Goal: Task Accomplishment & Management: Manage account settings

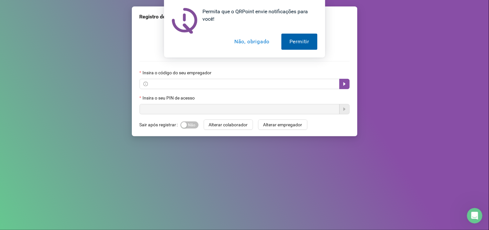
click at [299, 40] on button "Permitir" at bounding box center [300, 42] width 36 height 16
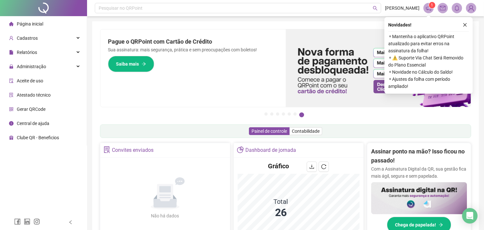
click at [226, 115] on ul "1 2 3 4 5 6 7" at bounding box center [285, 113] width 371 height 3
click at [467, 24] on icon "close" at bounding box center [465, 25] width 5 height 5
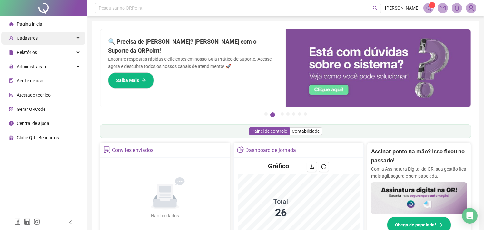
click at [46, 34] on div "Cadastros" at bounding box center [43, 38] width 84 height 13
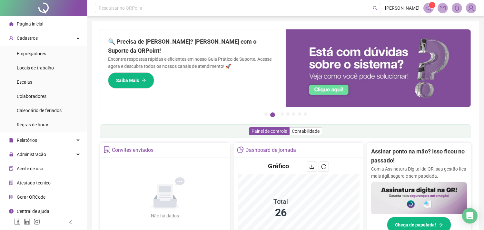
click at [39, 22] on span "Página inicial" at bounding box center [30, 23] width 26 height 5
click at [77, 37] on icon at bounding box center [78, 37] width 3 height 0
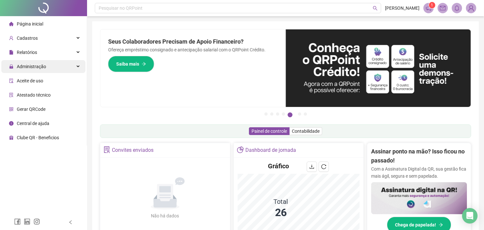
click at [79, 64] on div "Administração" at bounding box center [43, 66] width 84 height 13
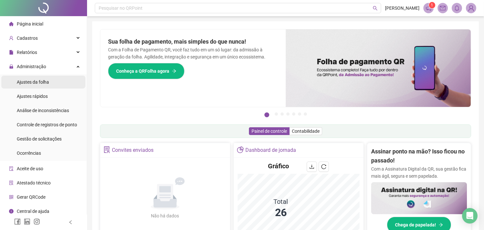
click at [35, 81] on span "Ajustes da folha" at bounding box center [33, 81] width 32 height 5
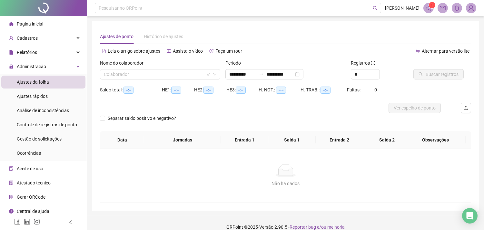
type input "**********"
click at [136, 175] on div "Não há dados" at bounding box center [286, 170] width 356 height 13
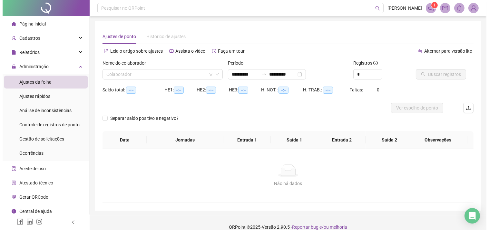
scroll to position [3, 0]
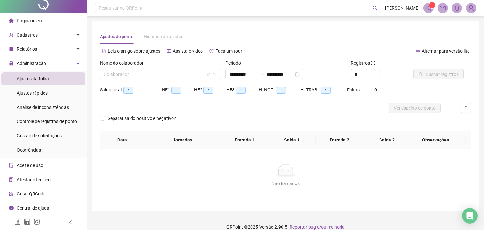
click at [46, 208] on span "Central de ajuda" at bounding box center [33, 207] width 33 height 5
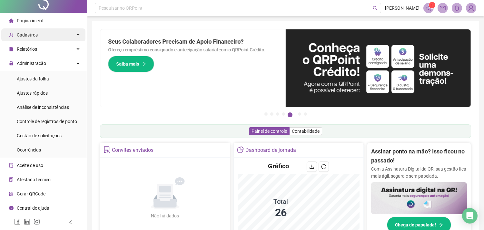
click at [72, 32] on div "Cadastros" at bounding box center [43, 34] width 84 height 13
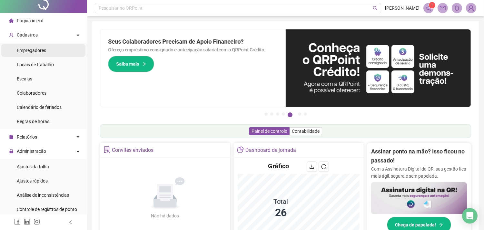
click at [39, 50] on span "Empregadores" at bounding box center [31, 50] width 29 height 5
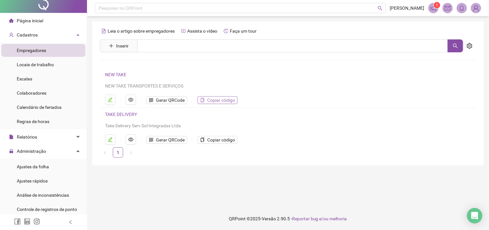
click at [217, 99] on span "Copiar código" at bounding box center [221, 99] width 28 height 7
click at [72, 34] on div "Cadastros" at bounding box center [43, 34] width 84 height 13
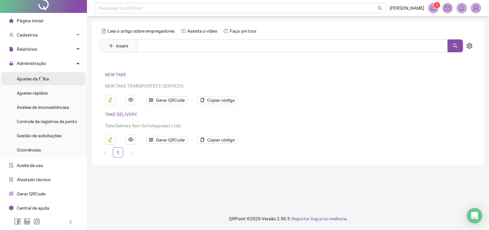
click at [41, 79] on span "Ajustes da folha" at bounding box center [33, 78] width 32 height 5
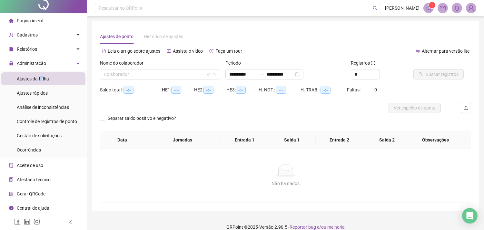
type input "**********"
click at [73, 47] on div "Relatórios" at bounding box center [43, 49] width 84 height 13
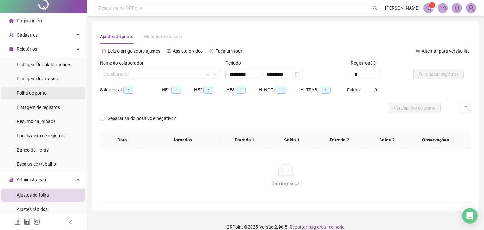
click at [50, 93] on li "Folha de ponto" at bounding box center [43, 92] width 84 height 13
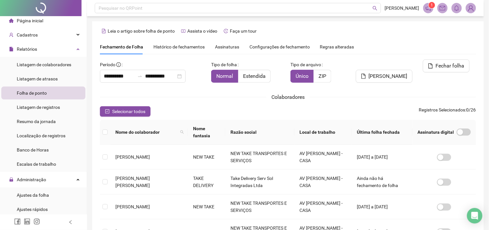
scroll to position [17, 0]
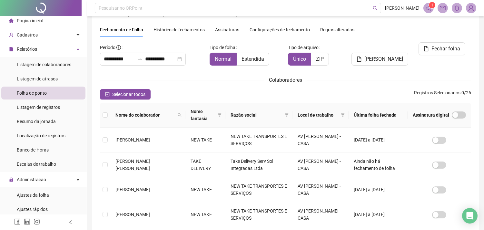
click at [117, 65] on div "**********" at bounding box center [152, 56] width 110 height 28
click at [114, 60] on input "**********" at bounding box center [119, 59] width 31 height 8
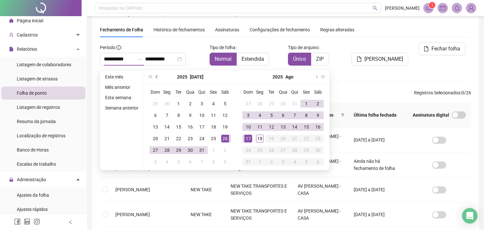
click at [156, 76] on span "prev-year" at bounding box center [157, 76] width 3 height 3
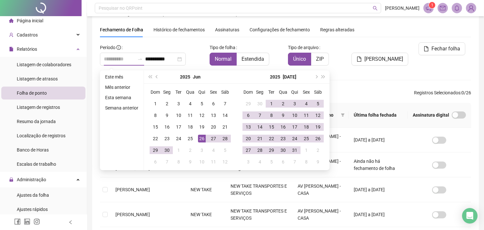
type input "**********"
click at [201, 139] on div "26" at bounding box center [202, 139] width 8 height 8
click at [167, 60] on input "**********" at bounding box center [160, 59] width 31 height 8
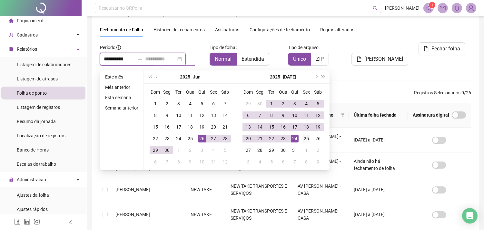
type input "**********"
click at [305, 136] on div "25" at bounding box center [307, 139] width 8 height 8
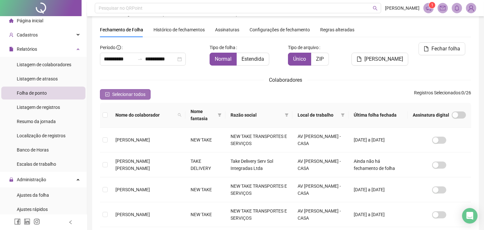
click at [123, 96] on span "Selecionar todos" at bounding box center [128, 94] width 33 height 7
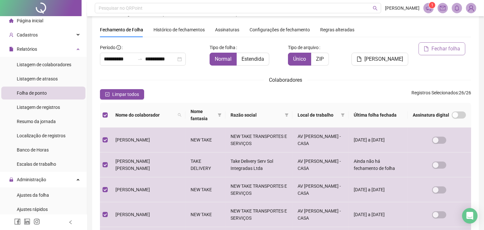
click at [443, 49] on span "Fechar folha" at bounding box center [446, 49] width 29 height 8
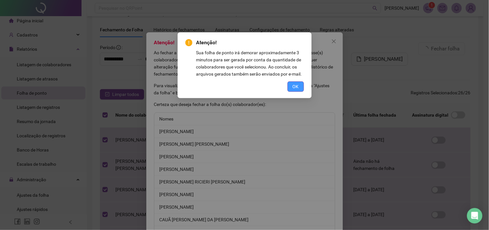
click at [294, 86] on span "OK" at bounding box center [296, 86] width 6 height 7
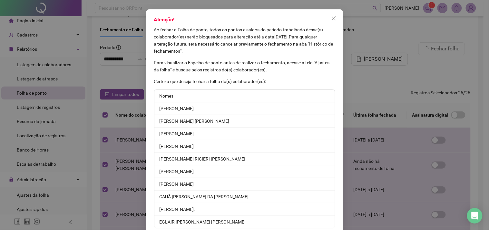
scroll to position [50, 0]
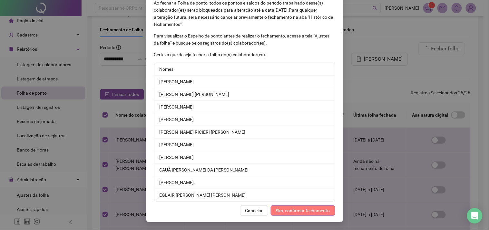
click at [287, 210] on span "Sim, confirmar fechamento" at bounding box center [303, 210] width 54 height 7
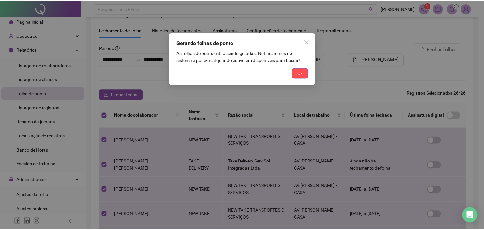
scroll to position [18, 0]
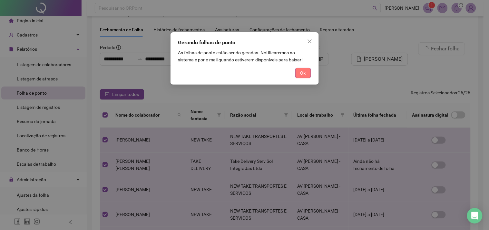
click at [308, 72] on button "Ok" at bounding box center [304, 73] width 16 height 10
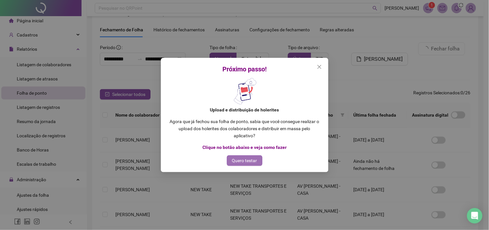
click at [249, 160] on span "Quero testar" at bounding box center [244, 160] width 25 height 7
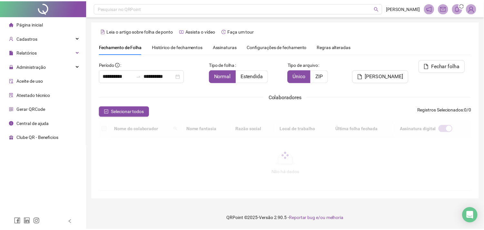
scroll to position [17, 0]
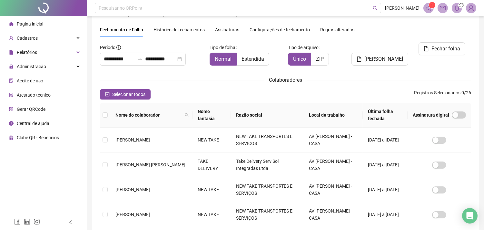
type input "**********"
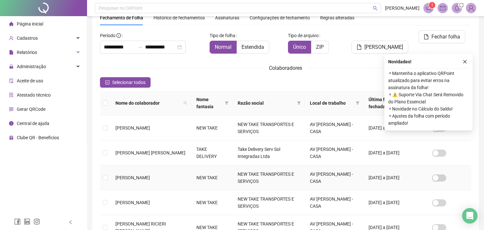
scroll to position [0, 0]
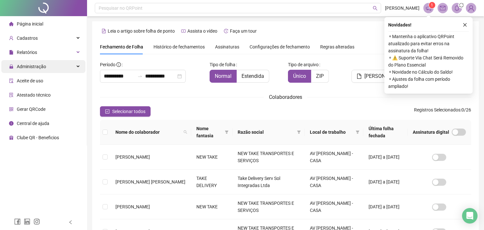
click at [37, 66] on span "Administração" at bounding box center [31, 66] width 29 height 5
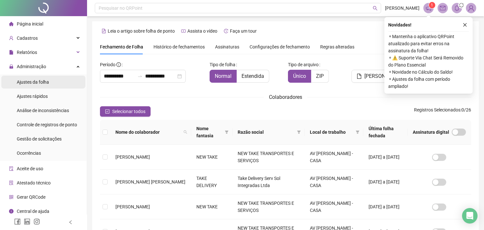
click at [41, 81] on span "Ajustes da folha" at bounding box center [33, 81] width 32 height 5
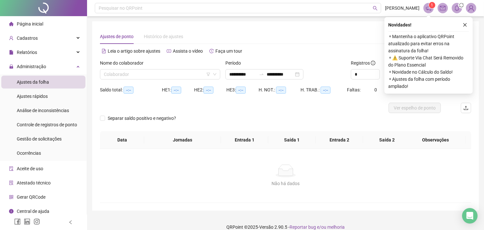
type input "**********"
click at [102, 75] on div "Colaborador" at bounding box center [160, 74] width 120 height 10
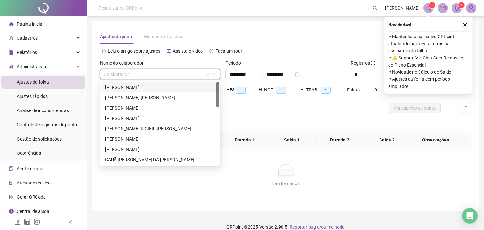
click at [112, 86] on div "[PERSON_NAME]" at bounding box center [160, 87] width 110 height 7
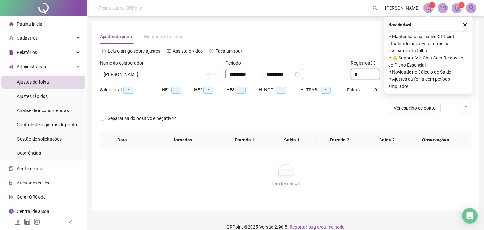
drag, startPoint x: 362, startPoint y: 72, endPoint x: 296, endPoint y: 75, distance: 66.5
click at [296, 75] on div "**********" at bounding box center [285, 71] width 377 height 25
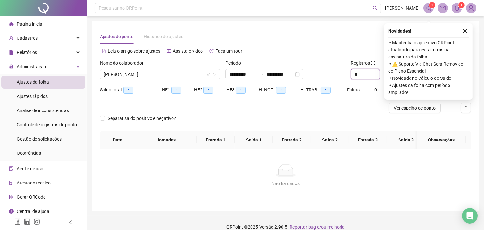
scroll to position [14, 0]
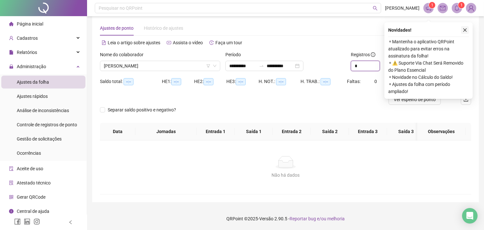
type input "*"
click at [466, 28] on icon "close" at bounding box center [465, 30] width 5 height 5
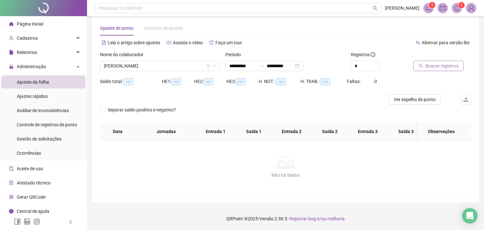
click at [443, 62] on span "Buscar registros" at bounding box center [442, 65] width 33 height 7
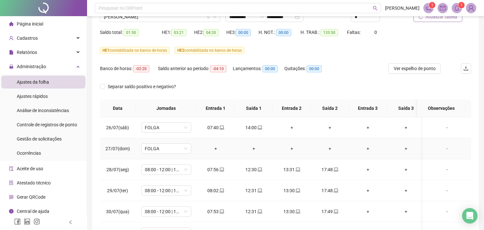
scroll to position [49, 0]
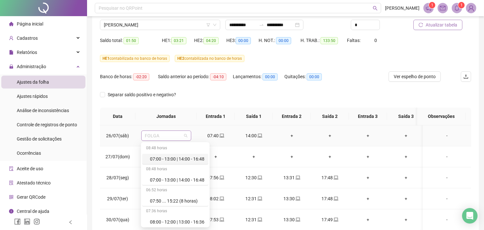
click at [187, 137] on span "FOLGA" at bounding box center [166, 136] width 42 height 10
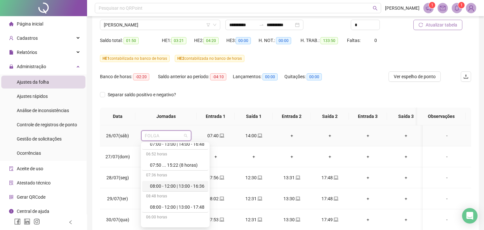
scroll to position [72, 0]
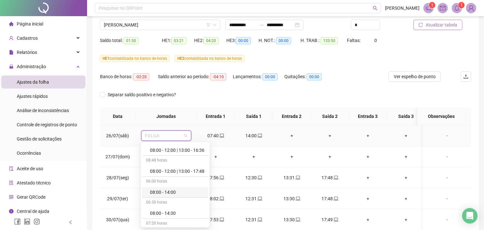
click at [163, 190] on div "08:00 - 14:00" at bounding box center [177, 191] width 55 height 7
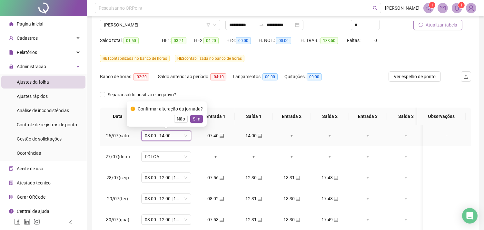
click at [193, 114] on div "Confirmar alteração da jornada? Não Sim" at bounding box center [167, 113] width 72 height 17
click at [194, 118] on span "Sim" at bounding box center [196, 118] width 7 height 7
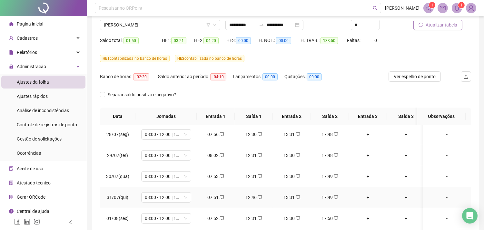
scroll to position [0, 0]
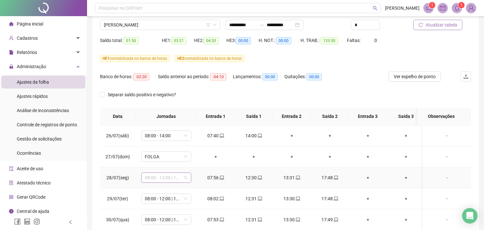
click at [186, 177] on span "08:00 - 12:00 | 13:00 - 17:48" at bounding box center [166, 178] width 42 height 10
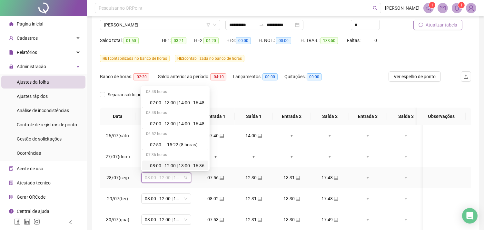
scroll to position [36, 0]
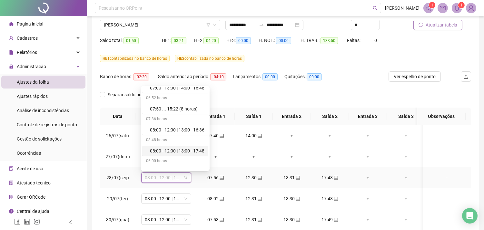
click at [195, 152] on div "08:00 - 12:00 | 13:00 - 17:48" at bounding box center [177, 150] width 55 height 7
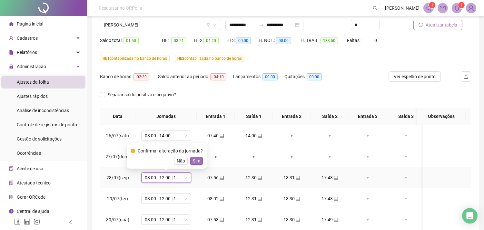
click at [198, 160] on span "Sim" at bounding box center [196, 160] width 7 height 7
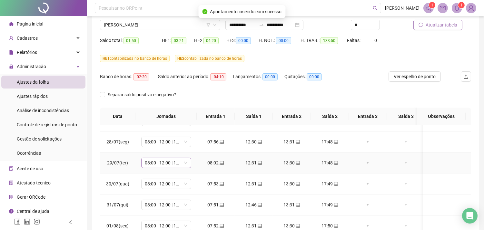
click at [187, 163] on span "08:00 - 12:00 | 13:00 - 17:48" at bounding box center [166, 163] width 42 height 10
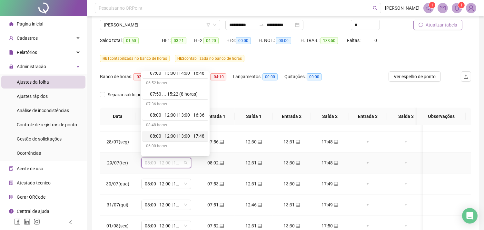
click at [190, 131] on div "08:00 - 12:00 | 13:00 - 17:48" at bounding box center [175, 136] width 66 height 11
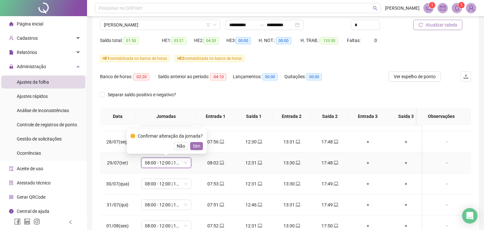
click at [193, 148] on span "Sim" at bounding box center [196, 145] width 7 height 7
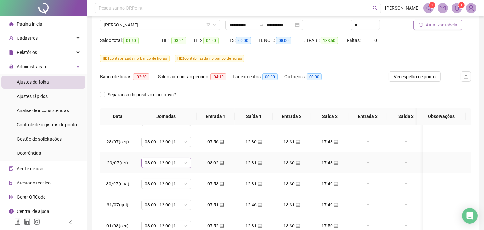
click at [187, 162] on span "08:00 - 12:00 | 13:00 - 17:48" at bounding box center [166, 163] width 42 height 10
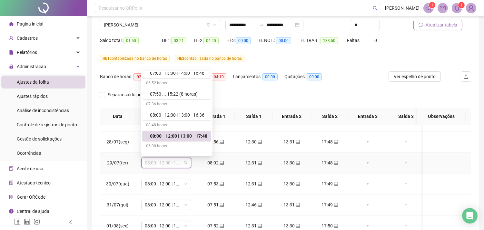
click at [188, 136] on div "08:00 - 12:00 | 13:00 - 17:48" at bounding box center [178, 135] width 57 height 7
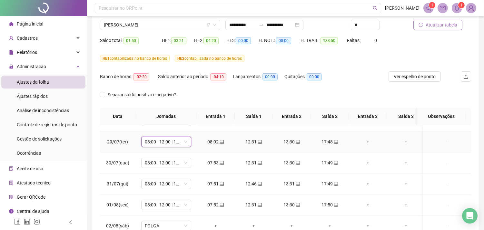
scroll to position [72, 0]
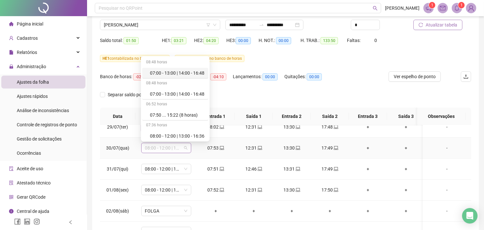
click at [185, 147] on span "08:00 - 12:00 | 13:00 - 17:48" at bounding box center [166, 148] width 42 height 10
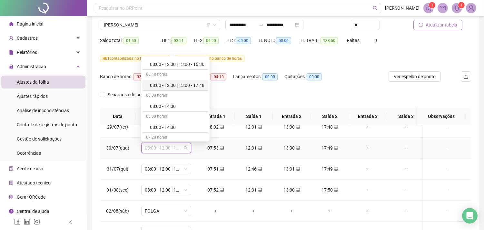
click at [185, 83] on div "08:00 - 12:00 | 13:00 - 17:48" at bounding box center [177, 85] width 55 height 7
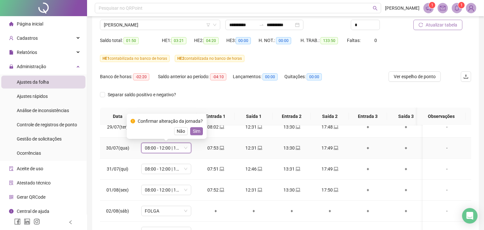
click at [197, 131] on span "Sim" at bounding box center [196, 130] width 7 height 7
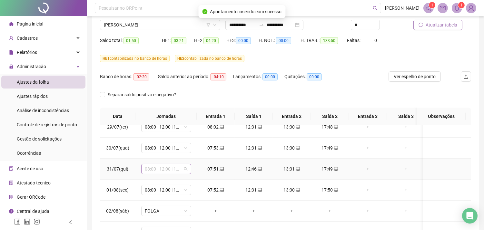
click at [185, 169] on span "08:00 - 12:00 | 13:00 - 17:48" at bounding box center [166, 169] width 42 height 10
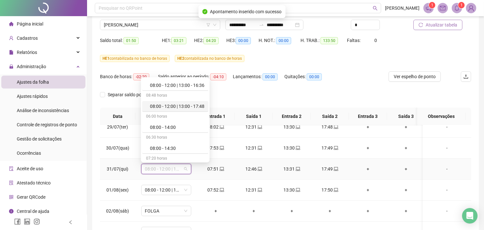
click at [189, 106] on div "08:00 - 12:00 | 13:00 - 17:48" at bounding box center [177, 106] width 55 height 7
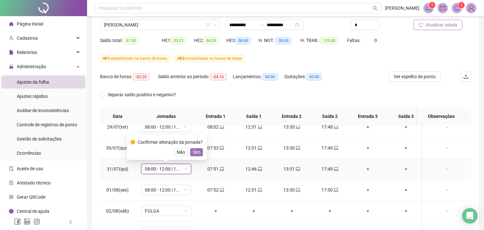
click at [191, 152] on button "Sim" at bounding box center [196, 152] width 13 height 8
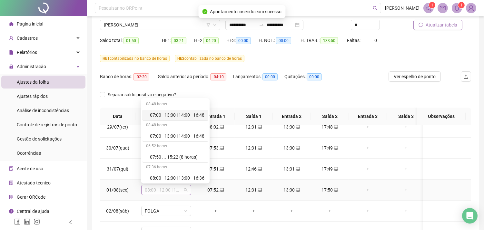
click at [186, 189] on span "08:00 - 12:00 | 13:00 - 17:48" at bounding box center [166, 190] width 42 height 10
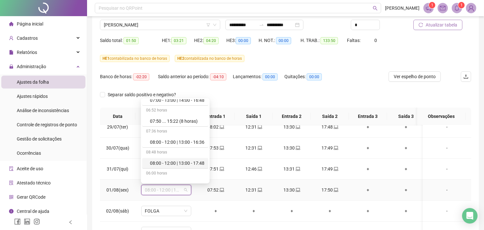
click at [198, 165] on div "08:00 - 12:00 | 13:00 - 17:48" at bounding box center [177, 162] width 55 height 7
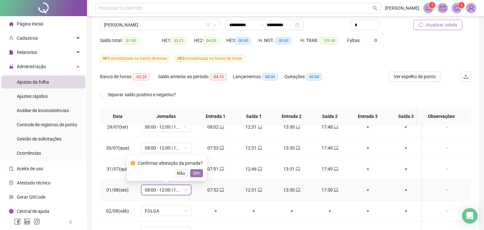
click at [194, 175] on span "Sim" at bounding box center [196, 172] width 7 height 7
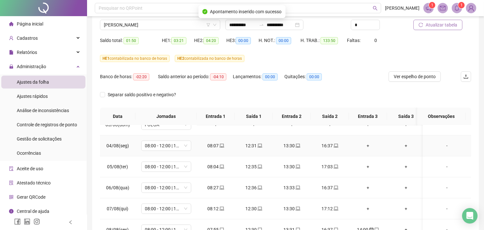
scroll to position [179, 0]
click at [186, 146] on span "08:00 - 12:00 | 13:00 - 17:48" at bounding box center [166, 145] width 42 height 10
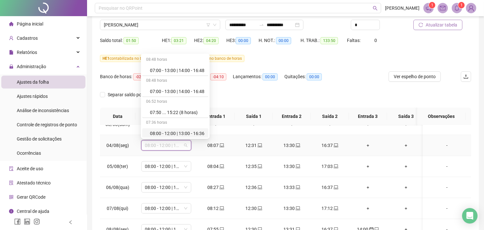
click at [182, 134] on div "08:00 - 12:00 | 13:00 - 16:36" at bounding box center [177, 133] width 55 height 7
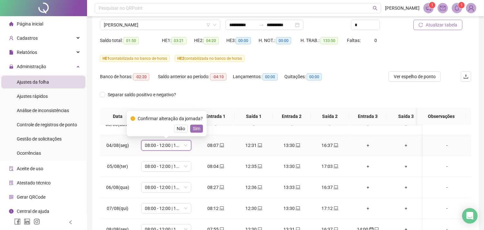
click at [199, 128] on button "Sim" at bounding box center [196, 129] width 13 height 8
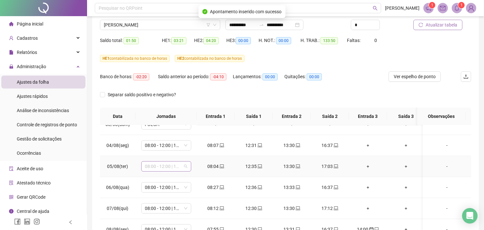
click at [186, 168] on span "08:00 - 12:00 | 13:00 - 17:48" at bounding box center [166, 166] width 42 height 10
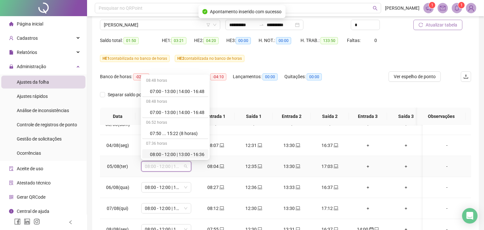
click at [188, 152] on div "08:00 - 12:00 | 13:00 - 16:36" at bounding box center [177, 154] width 55 height 7
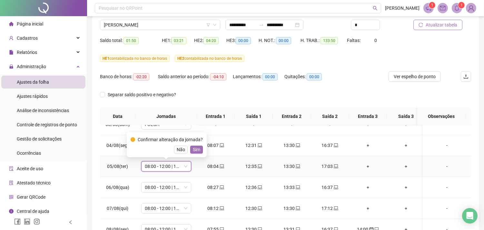
click at [194, 148] on span "Sim" at bounding box center [196, 149] width 7 height 7
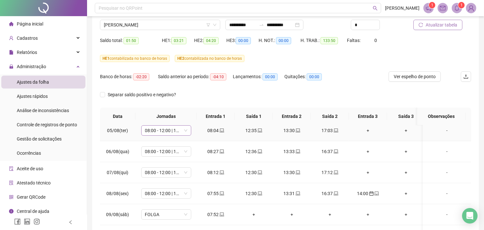
scroll to position [1, 0]
click at [186, 133] on span "08:00 - 12:00 | 13:00 - 16:36" at bounding box center [166, 131] width 42 height 10
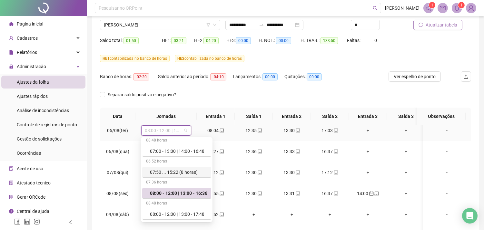
scroll to position [37, 0]
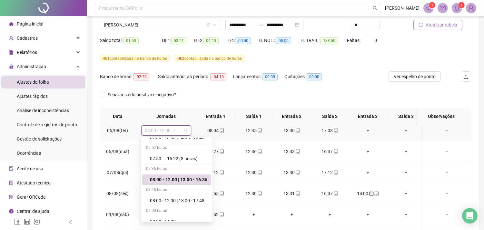
click at [183, 179] on div "08:00 - 12:00 | 13:00 - 16:36" at bounding box center [178, 179] width 57 height 7
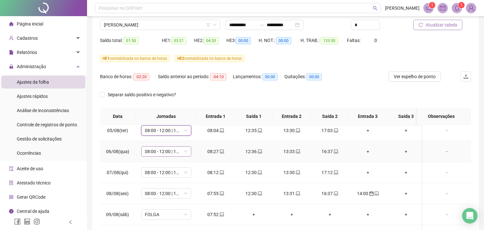
click at [185, 153] on span "08:00 - 12:00 | 13:00 - 17:48" at bounding box center [166, 151] width 42 height 10
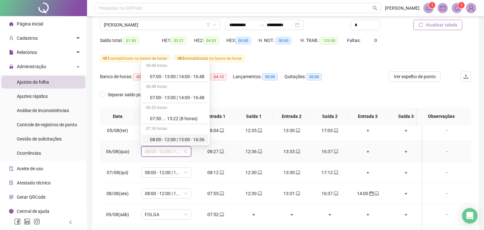
click at [190, 138] on div "08:00 - 12:00 | 13:00 - 16:36" at bounding box center [177, 139] width 55 height 7
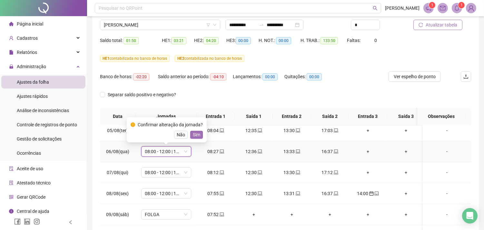
click at [193, 134] on span "Sim" at bounding box center [196, 134] width 7 height 7
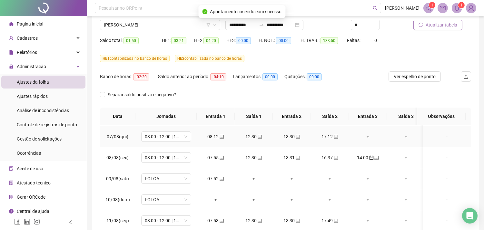
scroll to position [215, 0]
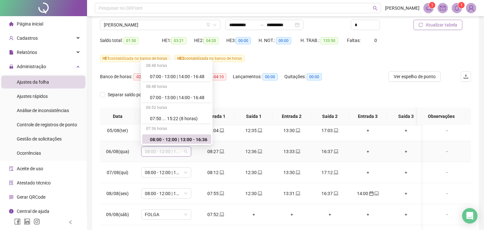
click at [185, 151] on span "08:00 - 12:00 | 13:00 - 16:36" at bounding box center [166, 151] width 42 height 10
click at [186, 136] on div "08:00 - 12:00 | 13:00 - 16:36" at bounding box center [178, 138] width 57 height 7
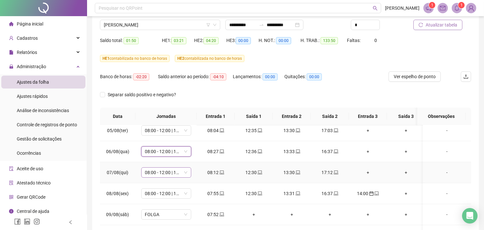
click at [186, 174] on span "08:00 - 12:00 | 13:00 - 17:48" at bounding box center [166, 172] width 42 height 10
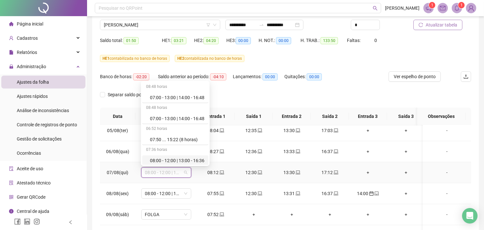
click at [191, 158] on div "08:00 - 12:00 | 13:00 - 16:36" at bounding box center [177, 160] width 55 height 7
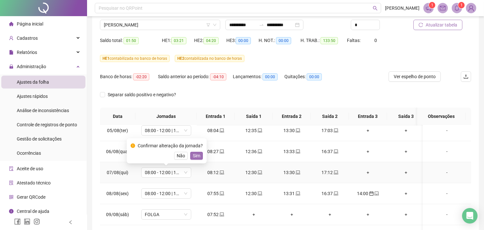
click at [197, 156] on span "Sim" at bounding box center [196, 155] width 7 height 7
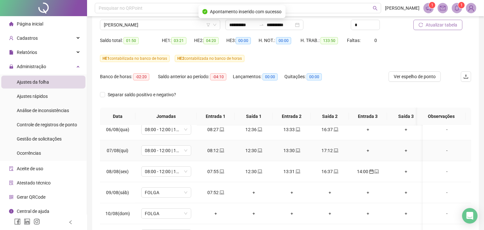
scroll to position [251, 0]
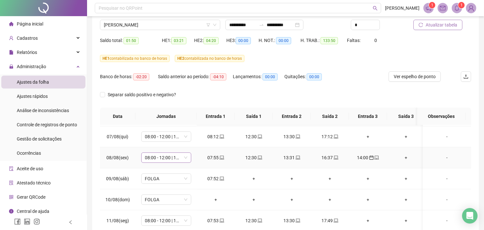
click at [185, 160] on span "08:00 - 12:00 | 13:00 - 17:48" at bounding box center [166, 158] width 42 height 10
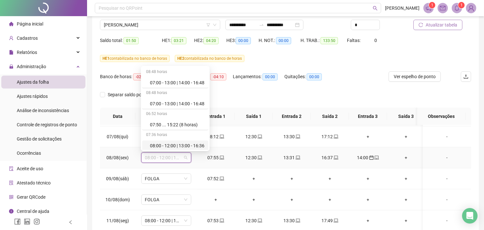
scroll to position [36, 0]
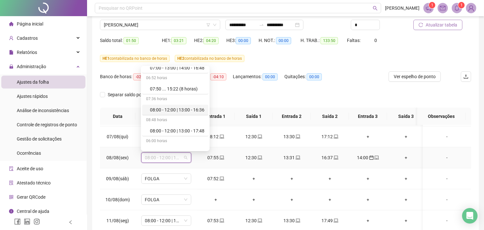
click at [189, 107] on div "08:00 - 12:00 | 13:00 - 16:36" at bounding box center [177, 109] width 55 height 7
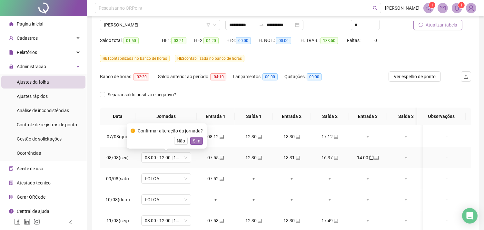
click at [194, 140] on span "Sim" at bounding box center [196, 140] width 7 height 7
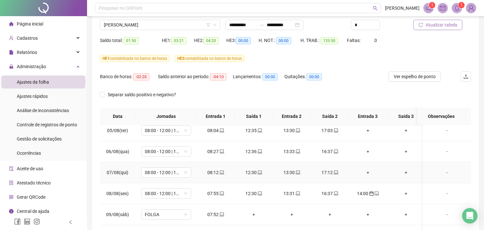
scroll to position [251, 0]
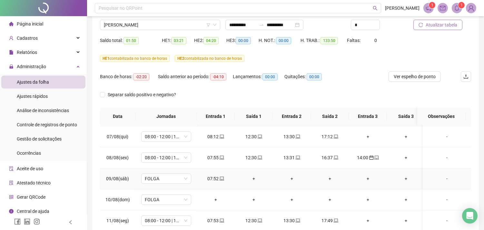
click at [253, 179] on div "+" at bounding box center [254, 178] width 28 height 7
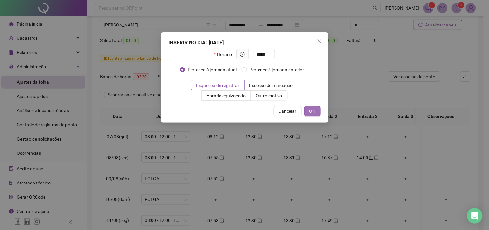
type input "*****"
click at [311, 108] on span "OK" at bounding box center [313, 110] width 6 height 7
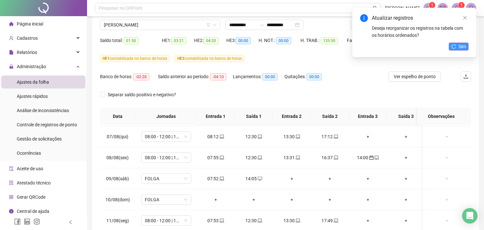
click at [460, 45] on span "Sim" at bounding box center [462, 46] width 7 height 7
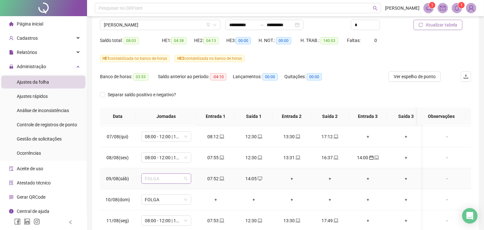
click at [185, 179] on span "FOLGA" at bounding box center [166, 179] width 42 height 10
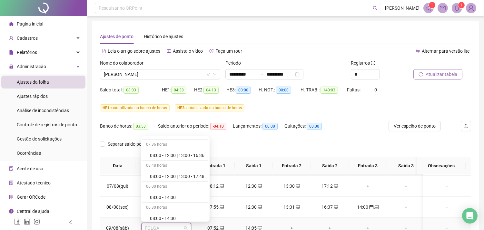
scroll to position [72, 0]
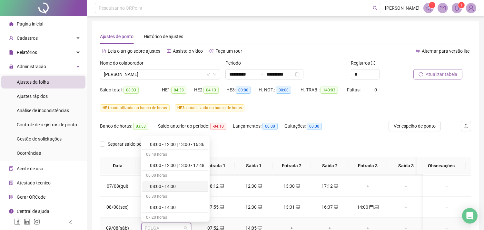
click at [174, 188] on div "08:00 - 14:00" at bounding box center [177, 186] width 55 height 7
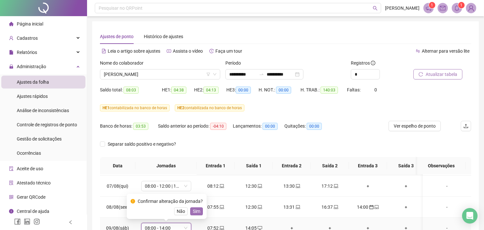
click at [194, 211] on span "Sim" at bounding box center [196, 210] width 7 height 7
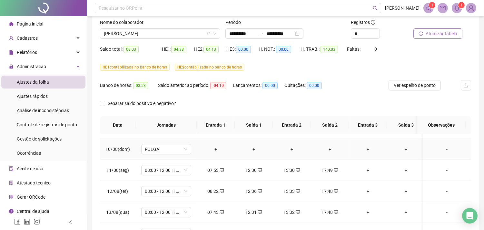
scroll to position [323, 0]
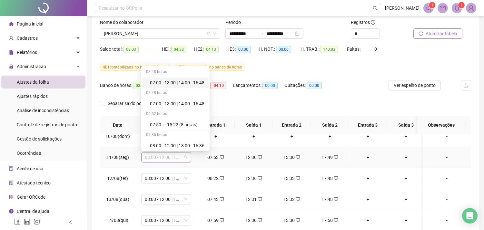
click at [186, 159] on span "08:00 - 12:00 | 13:00 - 17:48" at bounding box center [166, 157] width 42 height 10
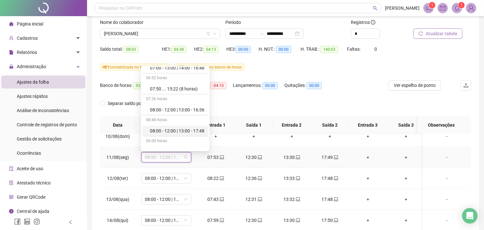
click at [190, 128] on div "08:00 - 12:00 | 13:00 - 17:48" at bounding box center [177, 130] width 55 height 7
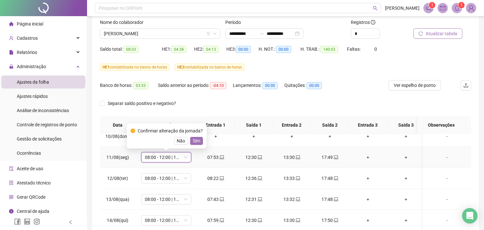
click at [193, 143] on span "Sim" at bounding box center [196, 140] width 7 height 7
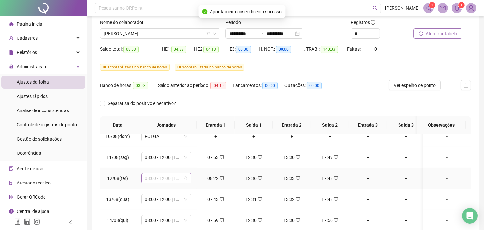
click at [185, 179] on span "08:00 - 12:00 | 13:00 - 17:48" at bounding box center [166, 178] width 42 height 10
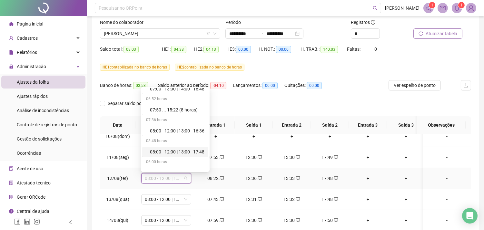
click at [186, 150] on div "08:00 - 12:00 | 13:00 - 17:48" at bounding box center [177, 151] width 55 height 7
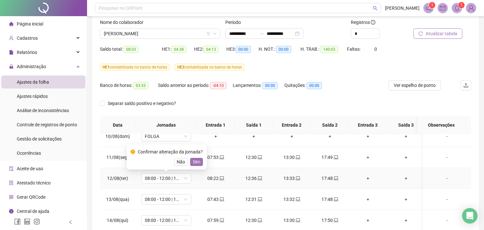
click at [196, 162] on span "Sim" at bounding box center [196, 161] width 7 height 7
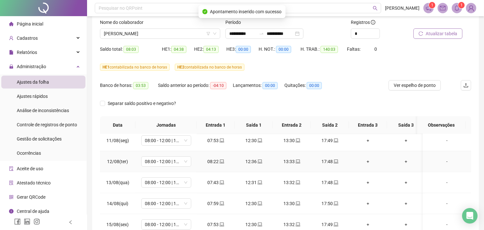
scroll to position [350, 0]
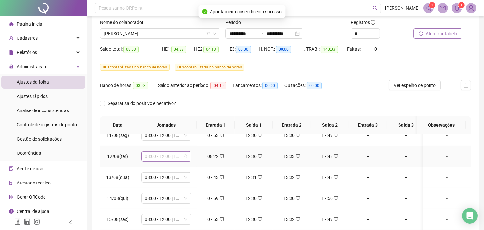
click at [186, 153] on span "08:00 - 12:00 | 13:00 - 17:48" at bounding box center [166, 156] width 42 height 10
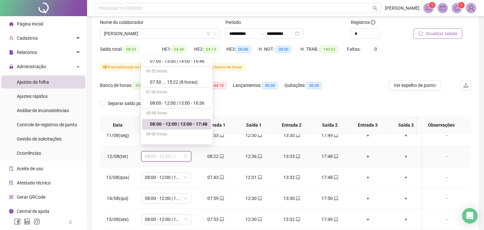
click at [186, 125] on div "08:00 - 12:00 | 13:00 - 17:48" at bounding box center [178, 123] width 57 height 7
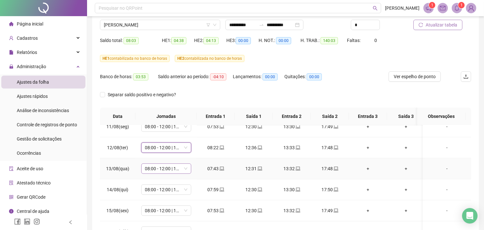
scroll to position [41, 0]
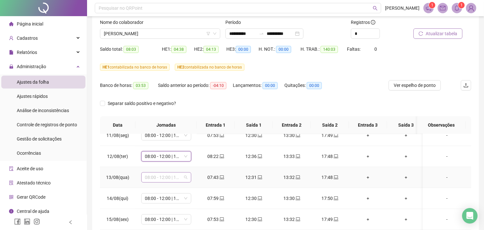
click at [187, 173] on span "08:00 - 12:00 | 13:00 - 17:48" at bounding box center [166, 177] width 42 height 10
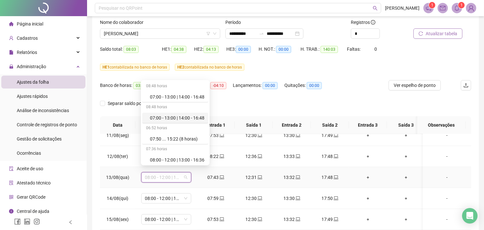
click at [188, 118] on div "07:00 - 13:00 | 14:00 - 16:48" at bounding box center [177, 117] width 55 height 7
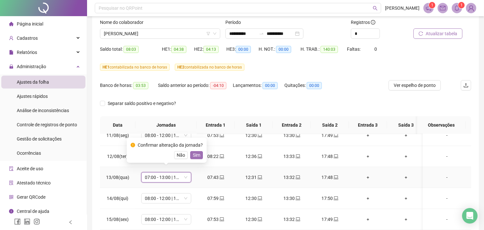
click at [196, 154] on span "Sim" at bounding box center [196, 154] width 7 height 7
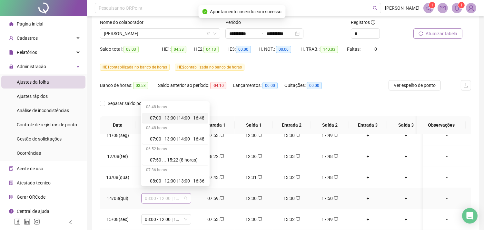
click at [186, 193] on span "08:00 - 12:00 | 13:00 - 17:48" at bounding box center [166, 198] width 42 height 10
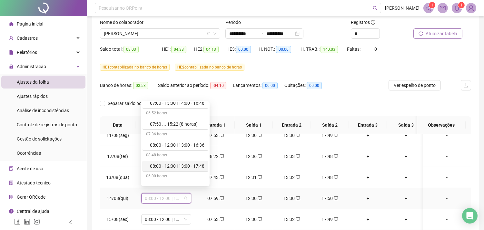
click at [185, 167] on div "08:00 - 12:00 | 13:00 - 17:48" at bounding box center [177, 165] width 55 height 7
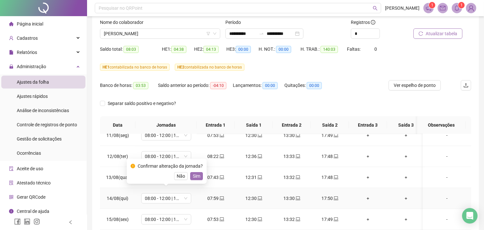
click at [194, 175] on span "Sim" at bounding box center [196, 175] width 7 height 7
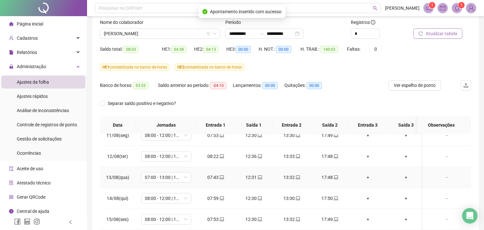
scroll to position [76, 0]
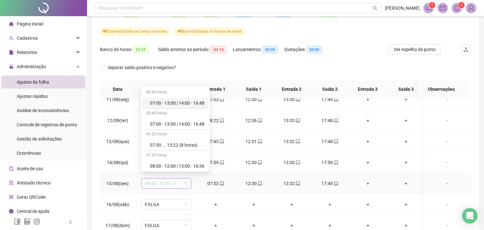
click at [186, 178] on span "08:00 - 12:00 | 13:00 - 17:48" at bounding box center [166, 183] width 42 height 10
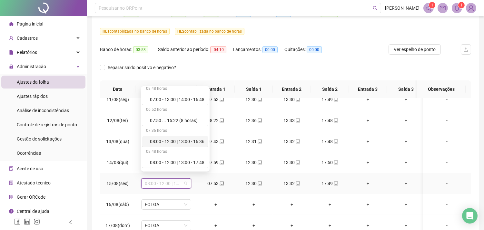
scroll to position [36, 0]
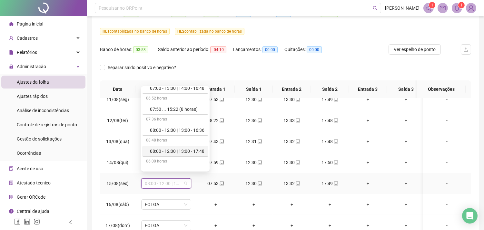
click at [187, 147] on div "08:00 - 12:00 | 13:00 - 17:48" at bounding box center [177, 150] width 55 height 7
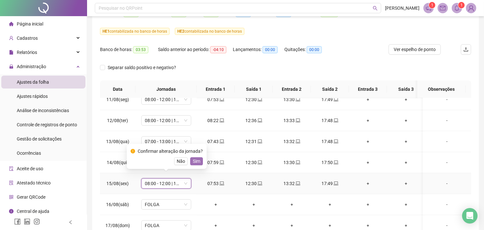
click at [195, 161] on span "Sim" at bounding box center [196, 160] width 7 height 7
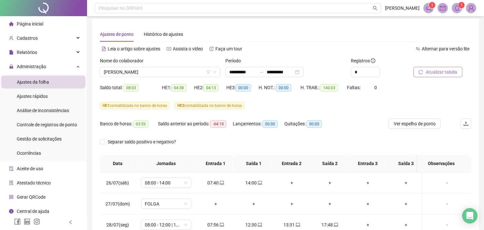
scroll to position [0, 0]
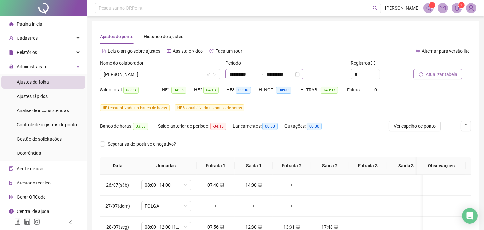
click at [304, 74] on div "**********" at bounding box center [265, 74] width 78 height 10
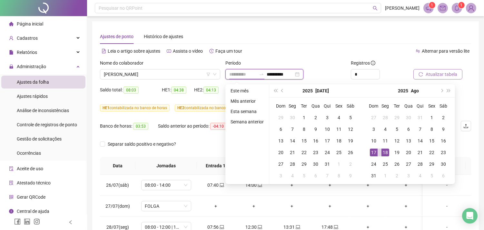
type input "**********"
click at [386, 153] on div "18" at bounding box center [386, 152] width 8 height 8
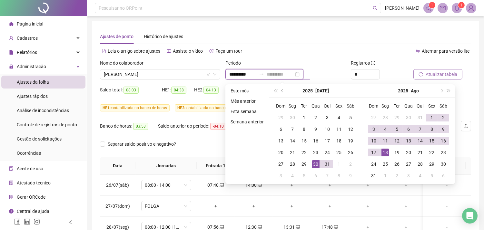
type input "**********"
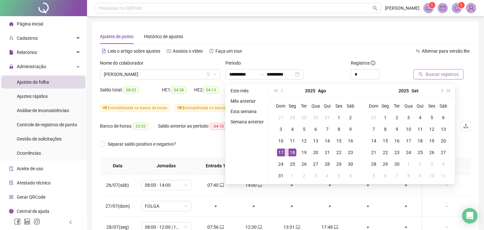
type input "**********"
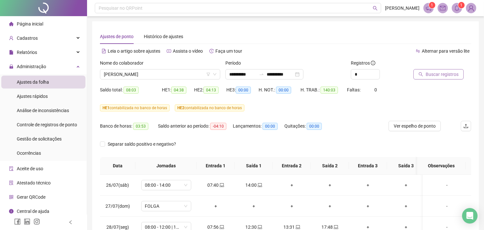
click at [437, 73] on span "Buscar registros" at bounding box center [442, 74] width 33 height 7
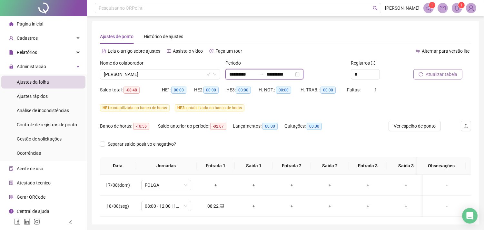
click at [241, 75] on input "**********" at bounding box center [242, 74] width 27 height 7
click at [238, 73] on input "**********" at bounding box center [242, 74] width 27 height 7
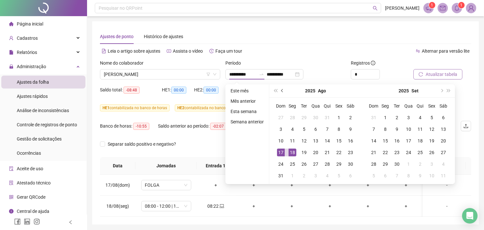
click at [281, 88] on button "prev-year" at bounding box center [282, 90] width 7 height 13
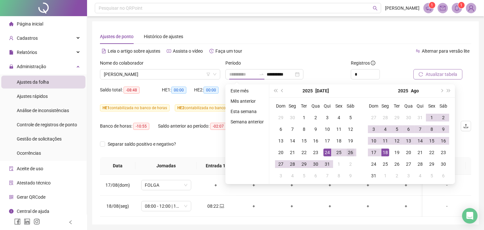
type input "**********"
click at [349, 150] on div "26" at bounding box center [351, 152] width 8 height 8
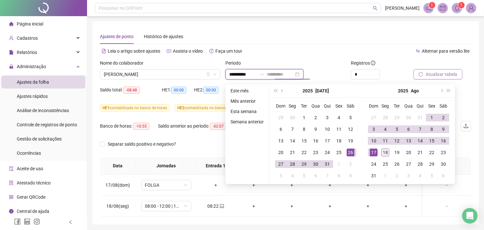
type input "**********"
click at [385, 152] on div "18" at bounding box center [386, 152] width 8 height 8
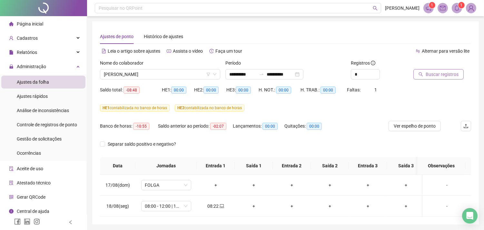
click at [439, 74] on span "Buscar registros" at bounding box center [442, 74] width 33 height 7
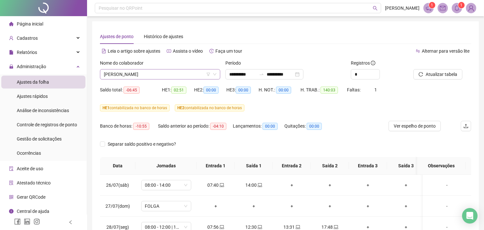
click at [140, 73] on span "[PERSON_NAME]" at bounding box center [160, 74] width 113 height 10
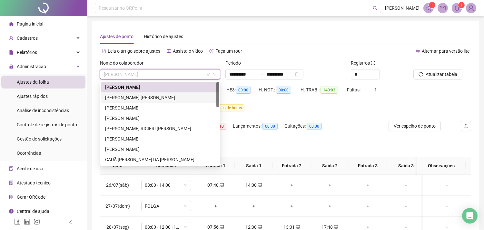
click at [121, 97] on div "[PERSON_NAME] [PERSON_NAME]" at bounding box center [160, 97] width 110 height 7
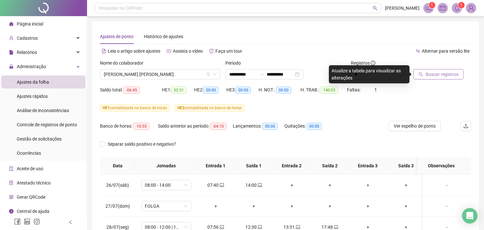
click at [446, 75] on span "Buscar registros" at bounding box center [442, 74] width 33 height 7
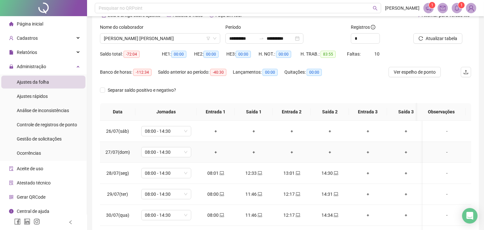
scroll to position [36, 0]
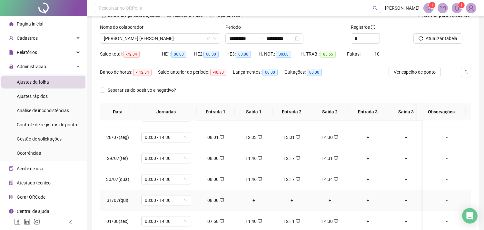
click at [254, 199] on div "+" at bounding box center [254, 199] width 28 height 7
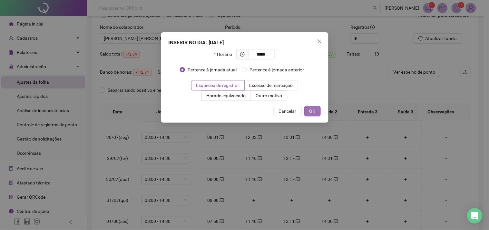
type input "*****"
click at [314, 108] on span "OK" at bounding box center [313, 110] width 6 height 7
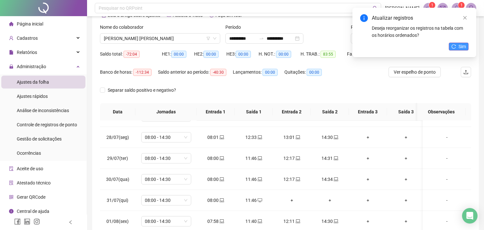
click at [459, 45] on span "Sim" at bounding box center [462, 46] width 7 height 7
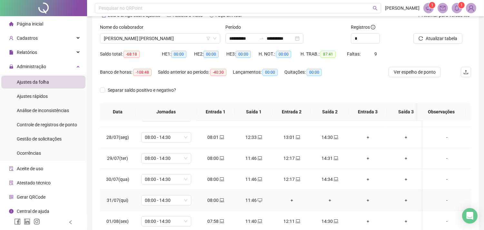
click at [293, 201] on div "+" at bounding box center [292, 199] width 28 height 7
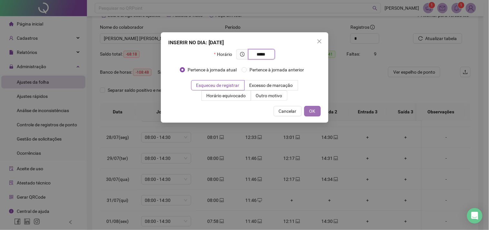
type input "*****"
click at [316, 107] on button "OK" at bounding box center [313, 111] width 16 height 10
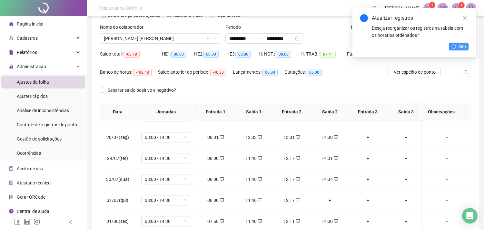
click at [457, 43] on button "Sim" at bounding box center [459, 47] width 20 height 8
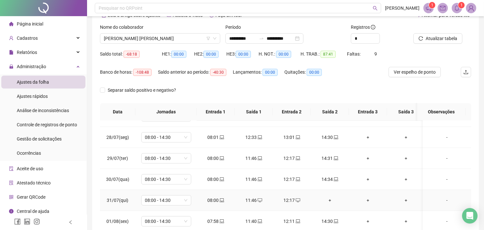
click at [330, 198] on div "+" at bounding box center [330, 199] width 28 height 7
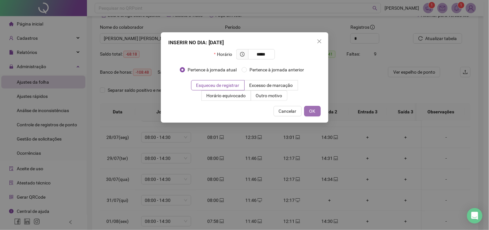
type input "*****"
click at [316, 112] on button "OK" at bounding box center [313, 111] width 16 height 10
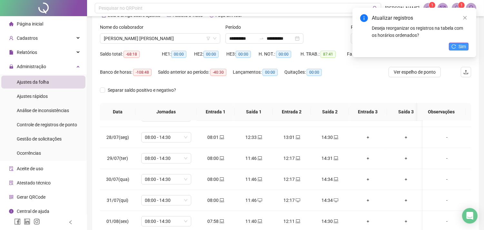
click at [458, 46] on button "Sim" at bounding box center [459, 47] width 20 height 8
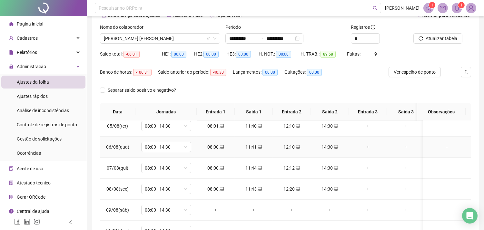
scroll to position [251, 0]
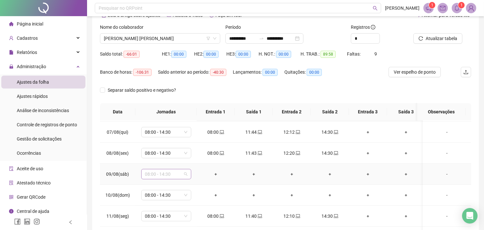
click at [186, 175] on span "08:00 - 14:30" at bounding box center [166, 174] width 42 height 10
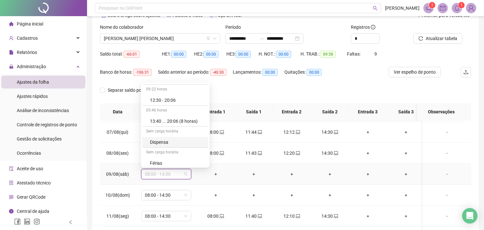
scroll to position [287, 0]
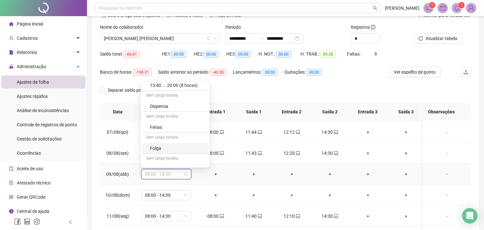
click at [172, 146] on div "Folga" at bounding box center [177, 148] width 55 height 7
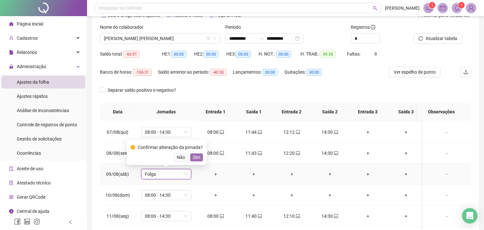
click at [195, 158] on span "Sim" at bounding box center [196, 157] width 7 height 7
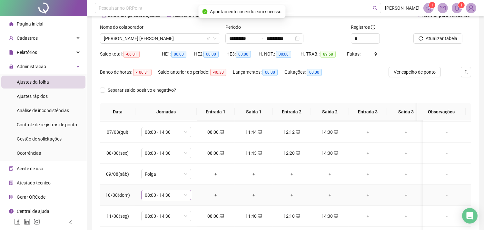
click at [188, 195] on div "08:00 - 14:30" at bounding box center [166, 195] width 50 height 10
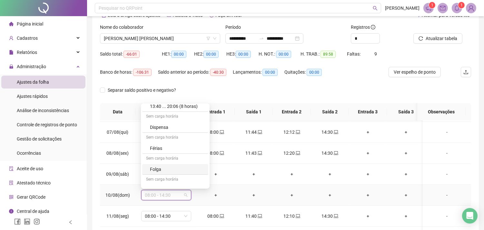
click at [156, 169] on div "Folga" at bounding box center [177, 169] width 55 height 7
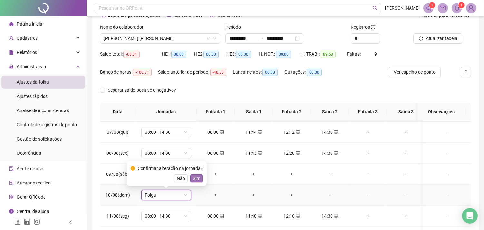
click at [195, 178] on span "Sim" at bounding box center [196, 178] width 7 height 7
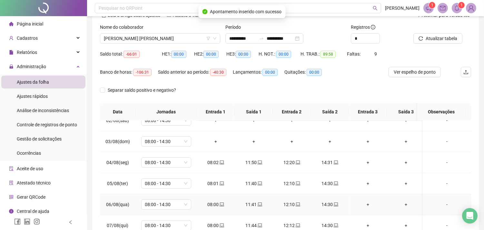
scroll to position [107, 0]
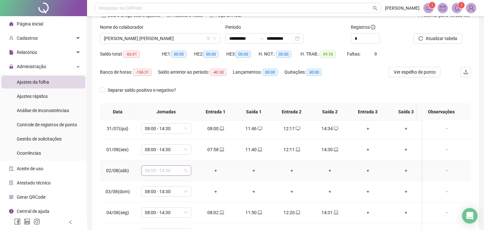
click at [185, 169] on span "08:00 - 14:30" at bounding box center [166, 171] width 42 height 10
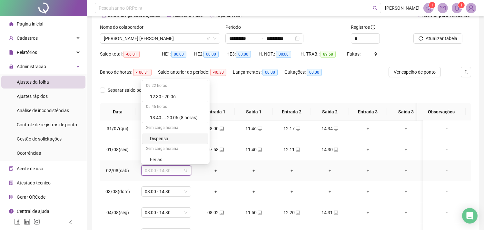
scroll to position [287, 0]
click at [164, 144] on div "Folga" at bounding box center [177, 144] width 55 height 7
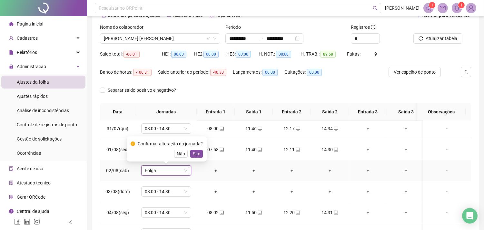
click at [196, 153] on span "Sim" at bounding box center [196, 153] width 7 height 7
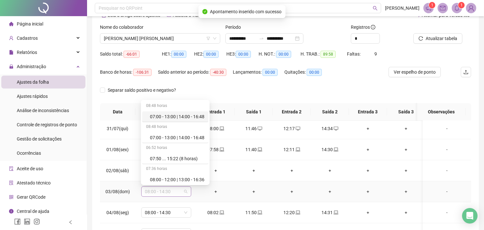
click at [185, 191] on span "08:00 - 14:30" at bounding box center [166, 191] width 42 height 10
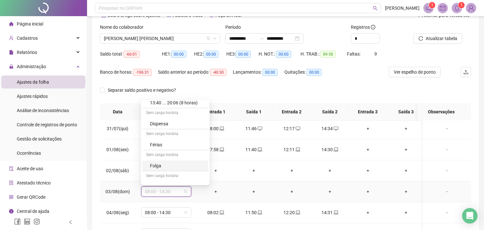
click at [161, 167] on div "Folga" at bounding box center [177, 165] width 55 height 7
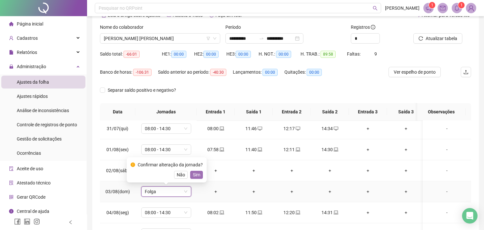
click at [196, 173] on span "Sim" at bounding box center [196, 174] width 7 height 7
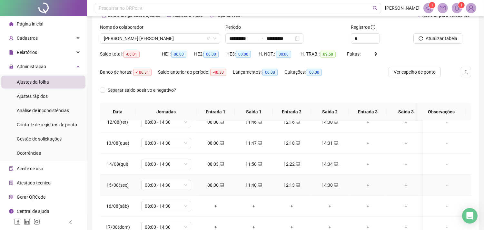
scroll to position [72, 0]
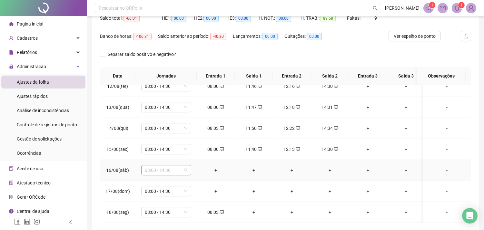
click at [187, 165] on div "08:00 - 14:30" at bounding box center [166, 170] width 50 height 10
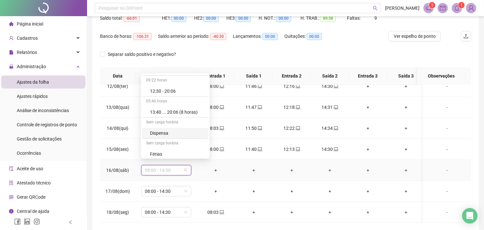
scroll to position [287, 0]
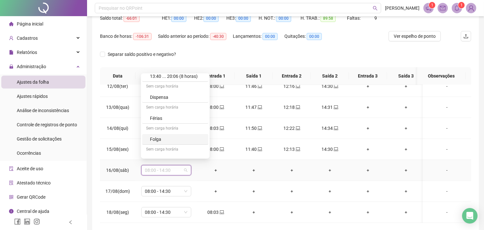
click at [161, 136] on div "Folga" at bounding box center [177, 139] width 55 height 7
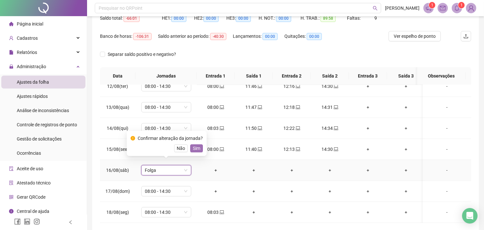
click at [196, 146] on span "Sim" at bounding box center [196, 148] width 7 height 7
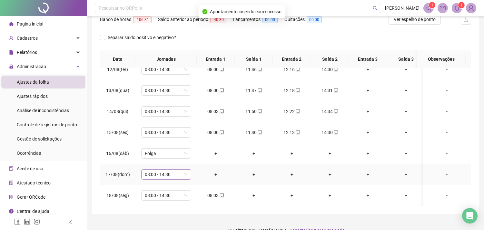
scroll to position [100, 0]
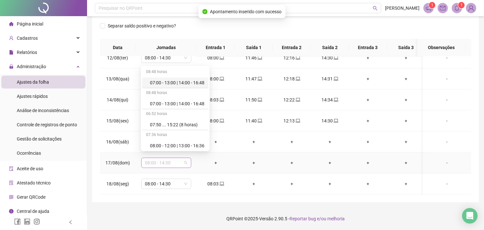
click at [185, 158] on span "08:00 - 14:30" at bounding box center [166, 163] width 42 height 10
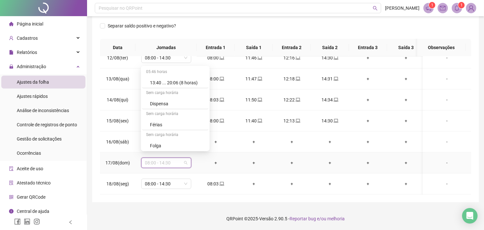
scroll to position [287, 0]
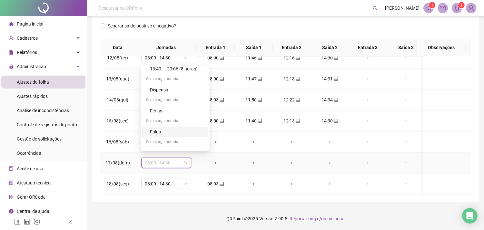
click at [167, 130] on div "Folga" at bounding box center [177, 131] width 55 height 7
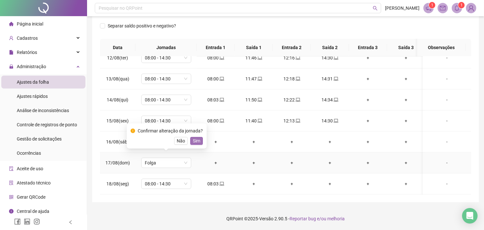
click at [197, 139] on span "Sim" at bounding box center [196, 140] width 7 height 7
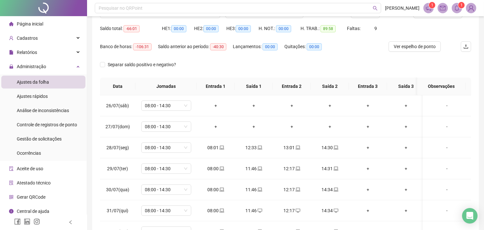
scroll to position [0, 0]
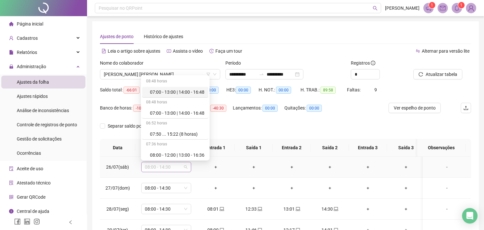
click at [184, 166] on span "08:00 - 14:30" at bounding box center [166, 167] width 42 height 10
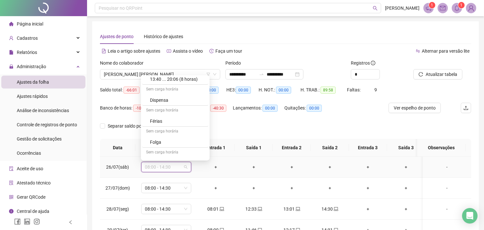
scroll to position [287, 0]
click at [166, 139] on div "Folga" at bounding box center [177, 140] width 55 height 7
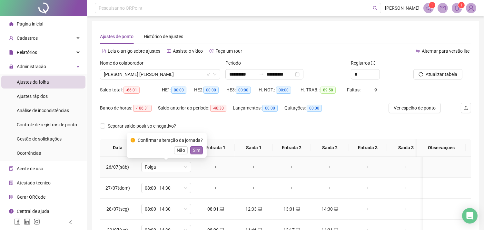
click at [194, 147] on span "Sim" at bounding box center [196, 149] width 7 height 7
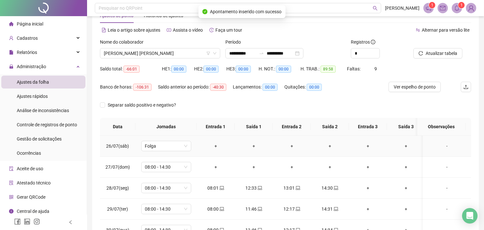
scroll to position [36, 0]
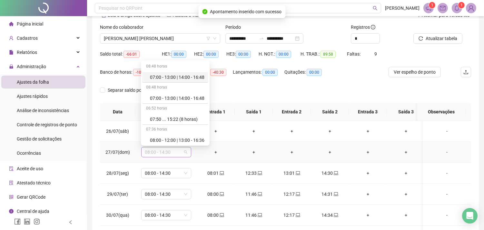
click at [184, 152] on span "08:00 - 14:30" at bounding box center [166, 152] width 42 height 10
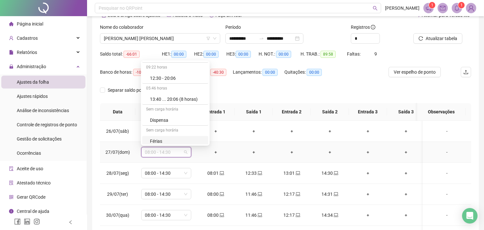
scroll to position [287, 0]
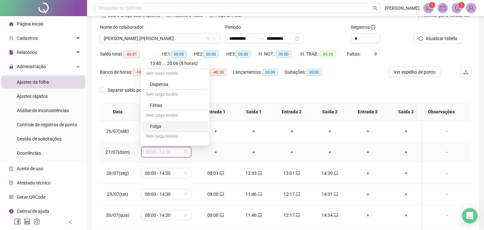
click at [163, 126] on div "Folga" at bounding box center [177, 126] width 55 height 7
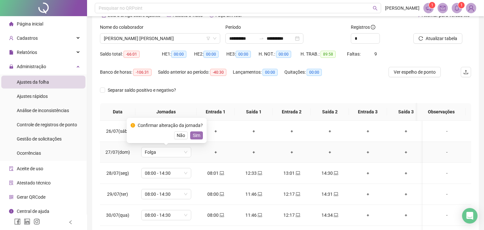
click at [197, 134] on span "Sim" at bounding box center [196, 135] width 7 height 7
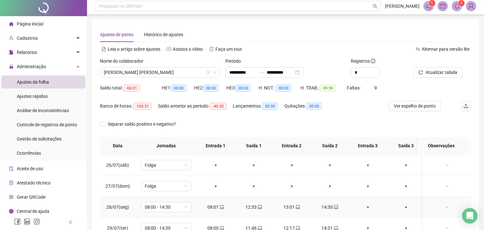
scroll to position [0, 0]
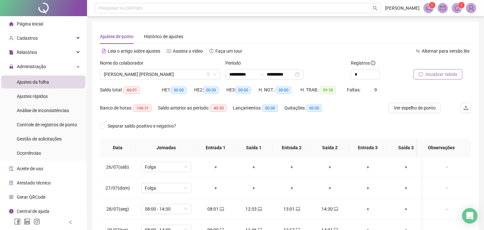
click at [439, 74] on span "Atualizar tabela" at bounding box center [442, 74] width 32 height 7
click at [145, 72] on span "[PERSON_NAME] [PERSON_NAME]" at bounding box center [160, 74] width 113 height 10
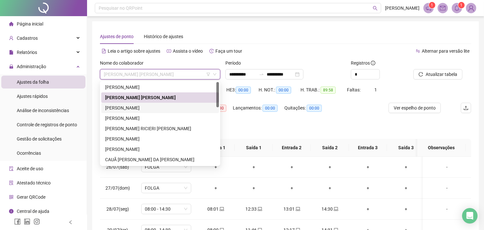
click at [117, 107] on div "[PERSON_NAME]" at bounding box center [160, 107] width 110 height 7
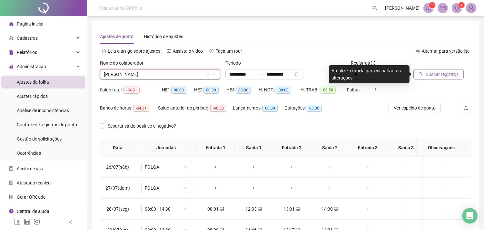
click at [443, 72] on span "Buscar registros" at bounding box center [442, 74] width 33 height 7
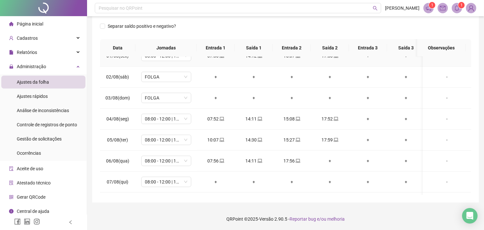
scroll to position [143, 0]
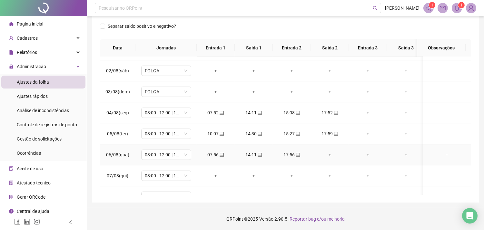
click at [328, 154] on div "+" at bounding box center [330, 154] width 28 height 7
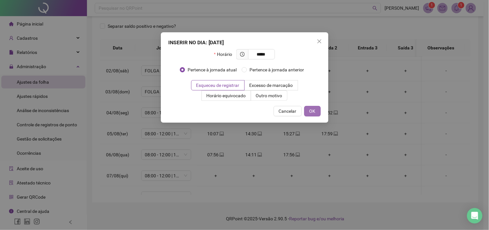
type input "*****"
click at [312, 112] on span "OK" at bounding box center [313, 110] width 6 height 7
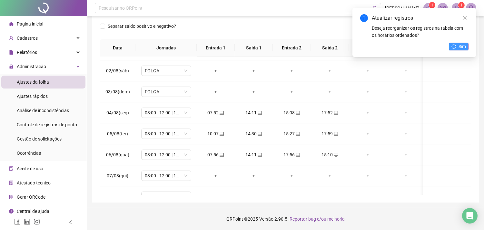
click at [456, 46] on button "Sim" at bounding box center [459, 47] width 20 height 8
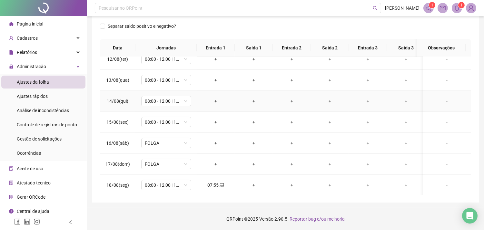
scroll to position [372, 0]
